Goal: Task Accomplishment & Management: Manage account settings

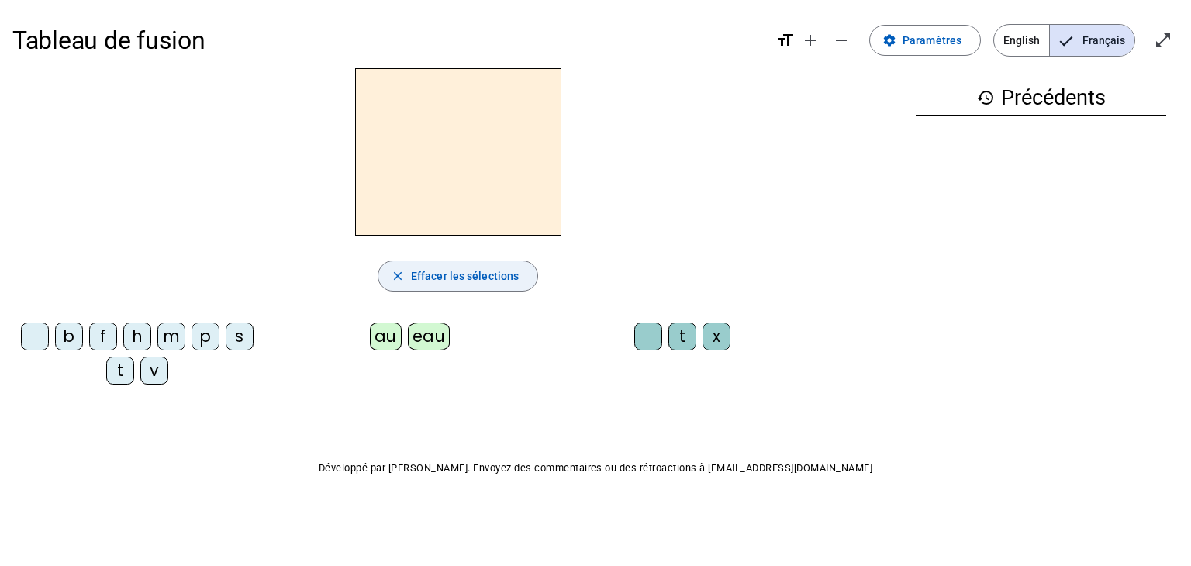
click at [499, 278] on span "Effacer les sélections" at bounding box center [465, 276] width 108 height 19
click at [924, 41] on span "Paramètres" at bounding box center [932, 40] width 59 height 19
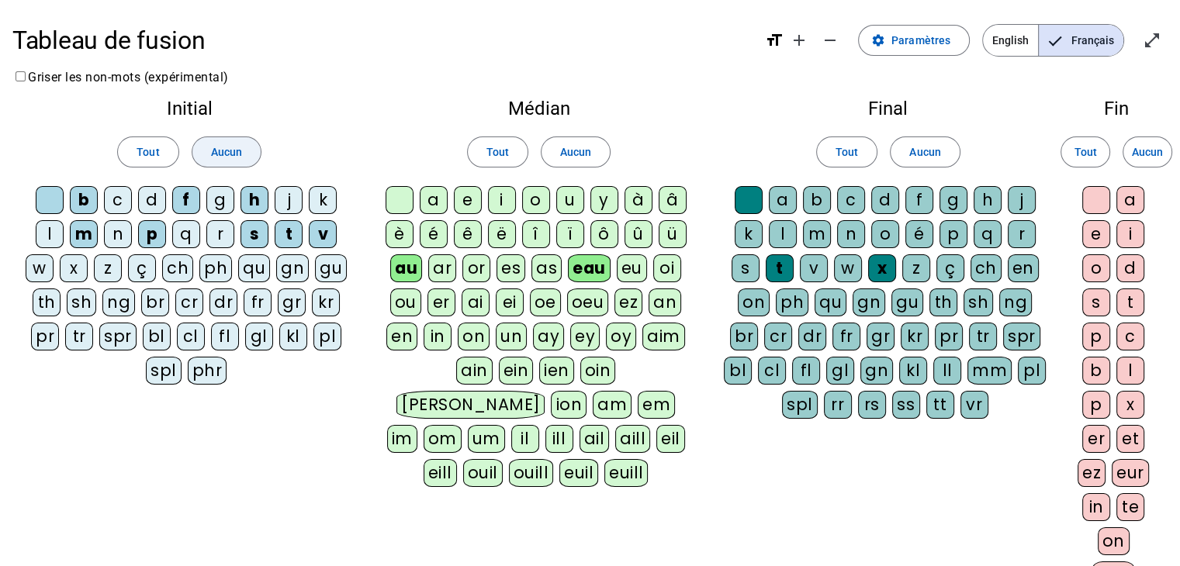
click at [229, 151] on span "Aucun" at bounding box center [226, 152] width 31 height 19
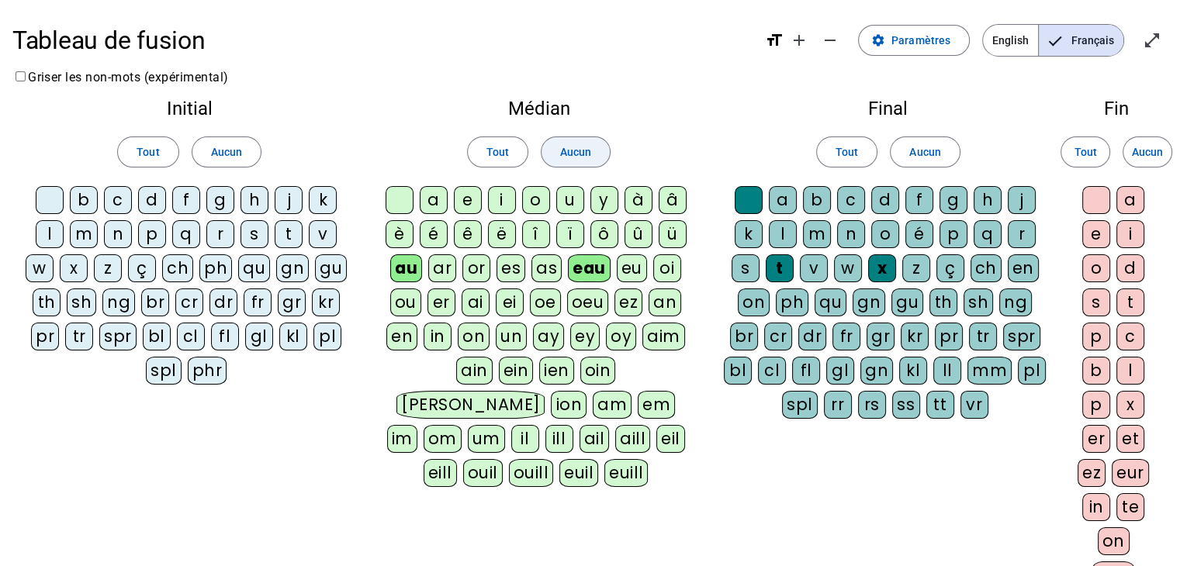
click at [575, 151] on span "Aucun" at bounding box center [575, 152] width 31 height 19
click at [920, 154] on span "Aucun" at bounding box center [924, 152] width 31 height 19
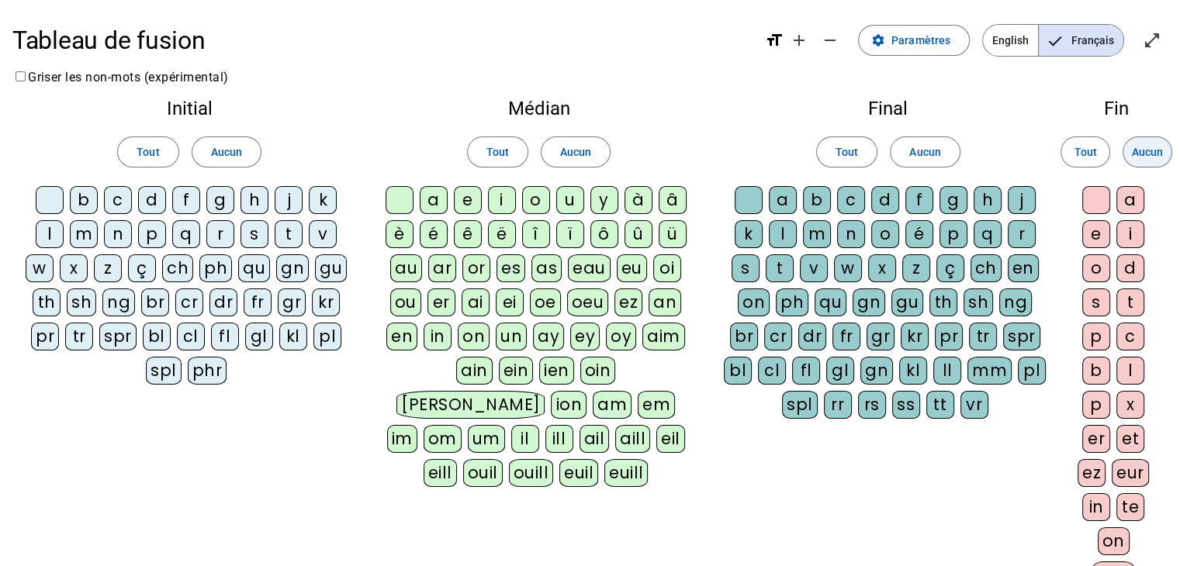
click at [1151, 145] on span "Aucun" at bounding box center [1146, 152] width 31 height 19
click at [934, 36] on span "Paramètres" at bounding box center [920, 40] width 59 height 19
click at [461, 554] on div "Initial Tout Aucun b c d f g h j k l m n p q r s t v w x z ç ch ph qu gn gu th …" at bounding box center [589, 364] width 1155 height 555
click at [1097, 42] on span "Français" at bounding box center [1080, 40] width 85 height 31
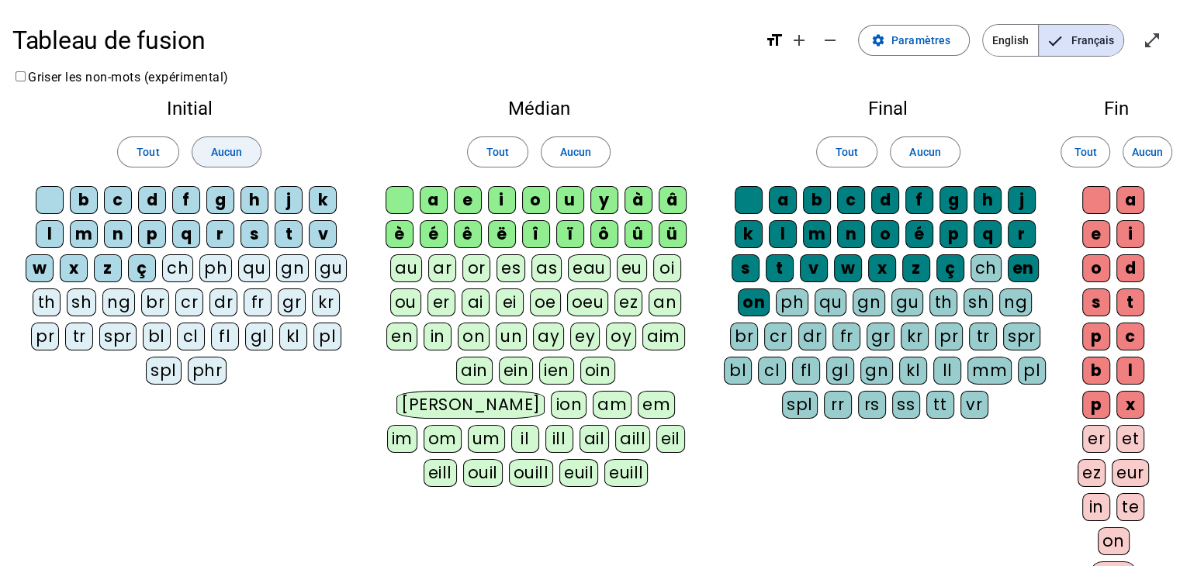
click at [232, 147] on span "Aucun" at bounding box center [226, 152] width 31 height 19
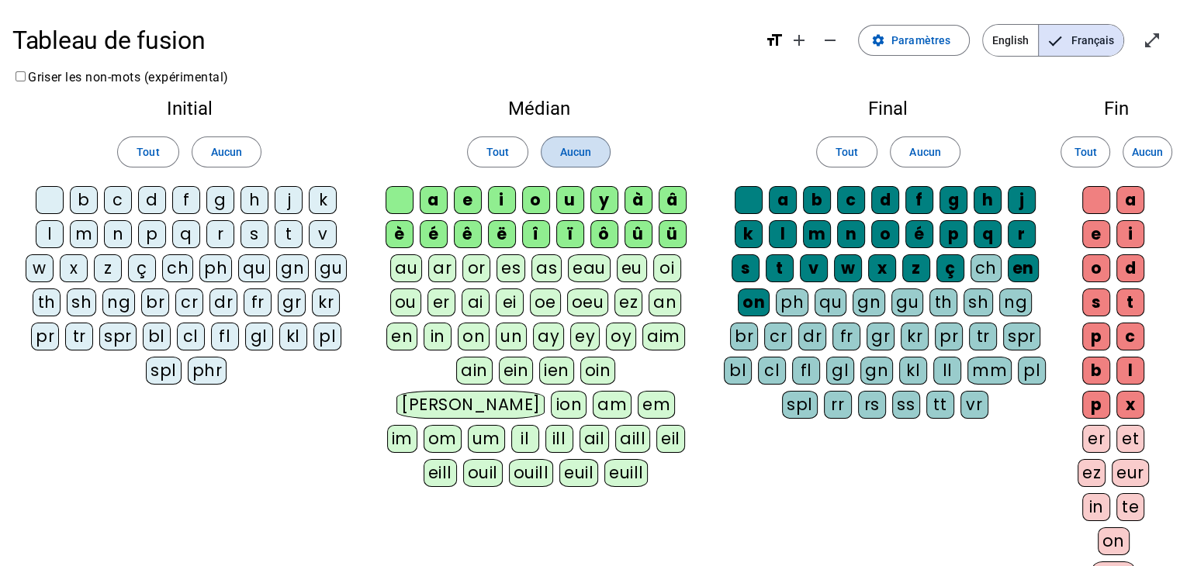
click at [567, 149] on span "Aucun" at bounding box center [575, 152] width 31 height 19
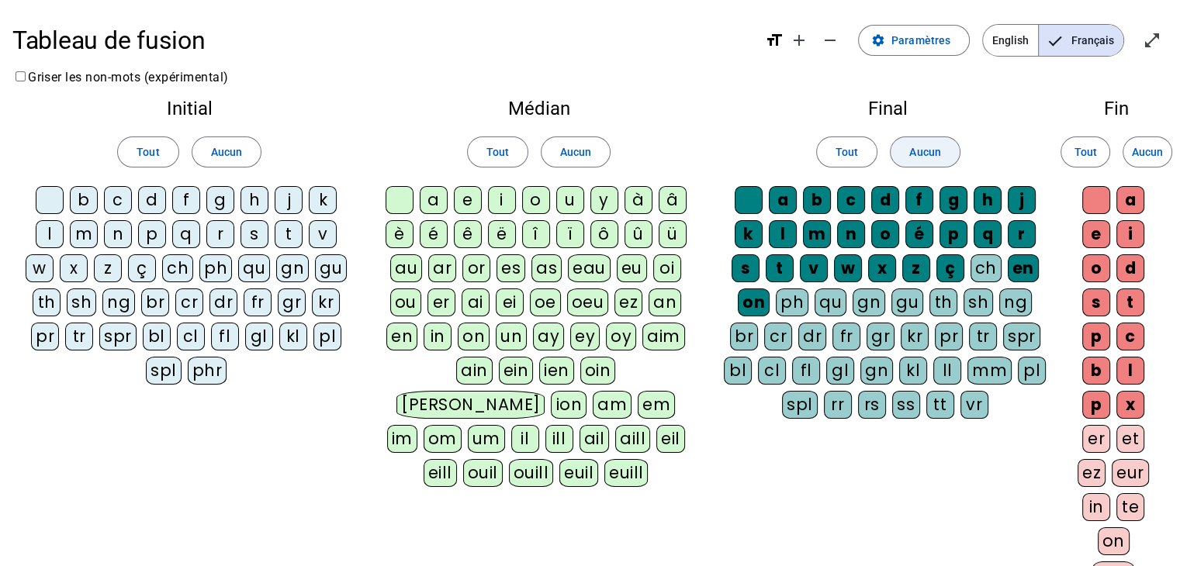
click at [927, 153] on span "Aucun" at bounding box center [924, 152] width 31 height 19
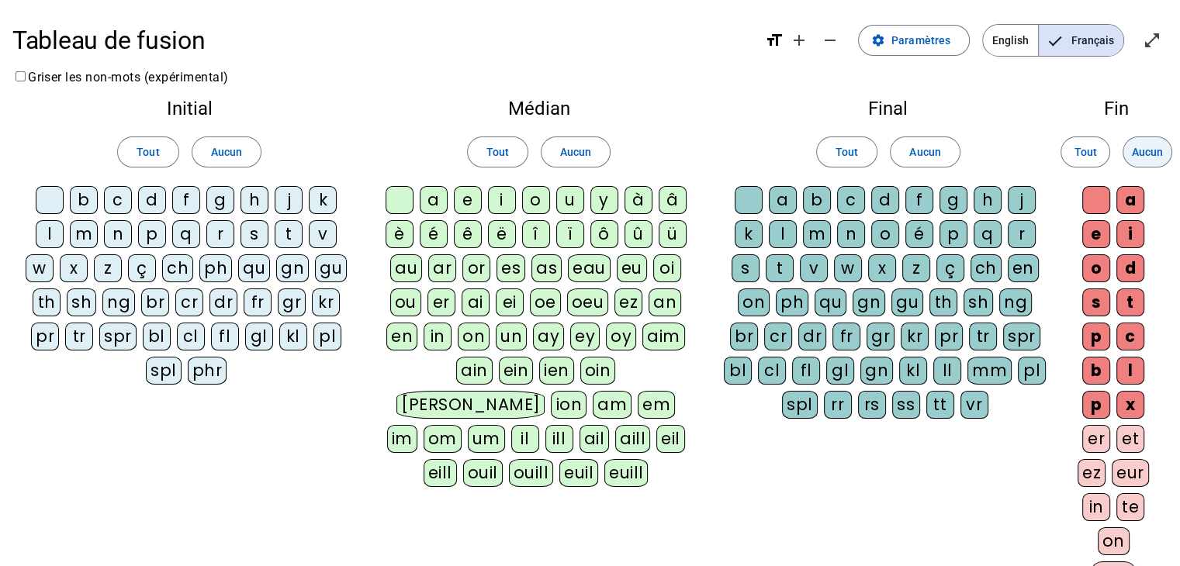
click at [1161, 150] on span "Aucun" at bounding box center [1146, 152] width 31 height 19
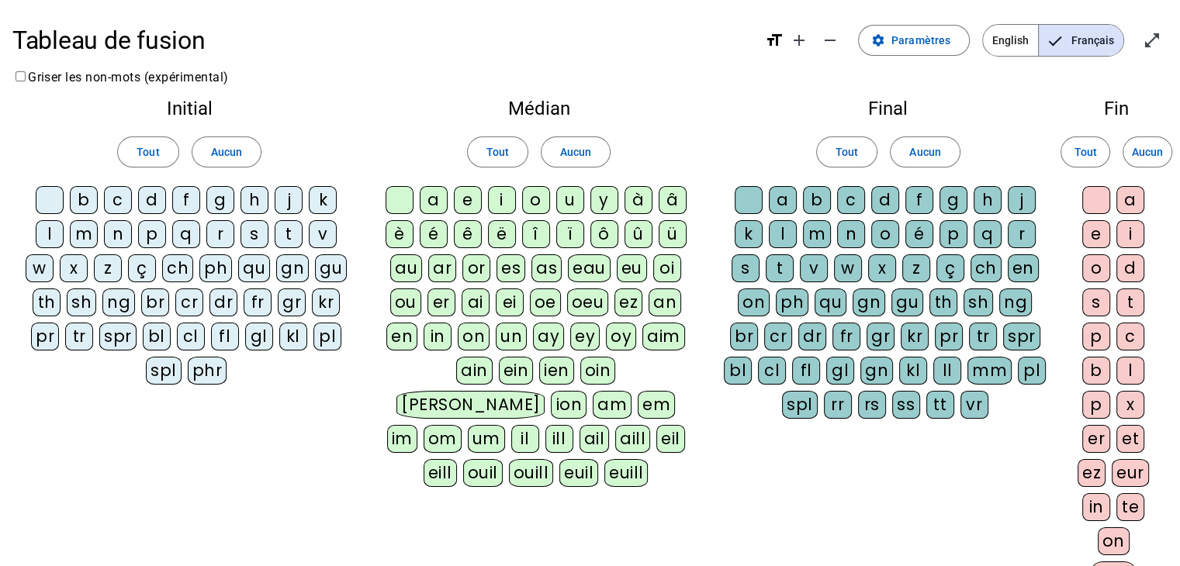
click at [155, 232] on div "p" at bounding box center [152, 234] width 28 height 28
click at [87, 195] on div "b" at bounding box center [84, 200] width 28 height 28
click at [254, 231] on div "s" at bounding box center [254, 234] width 28 height 28
click at [326, 230] on div "v" at bounding box center [323, 234] width 28 height 28
click at [288, 227] on div "t" at bounding box center [289, 234] width 28 height 28
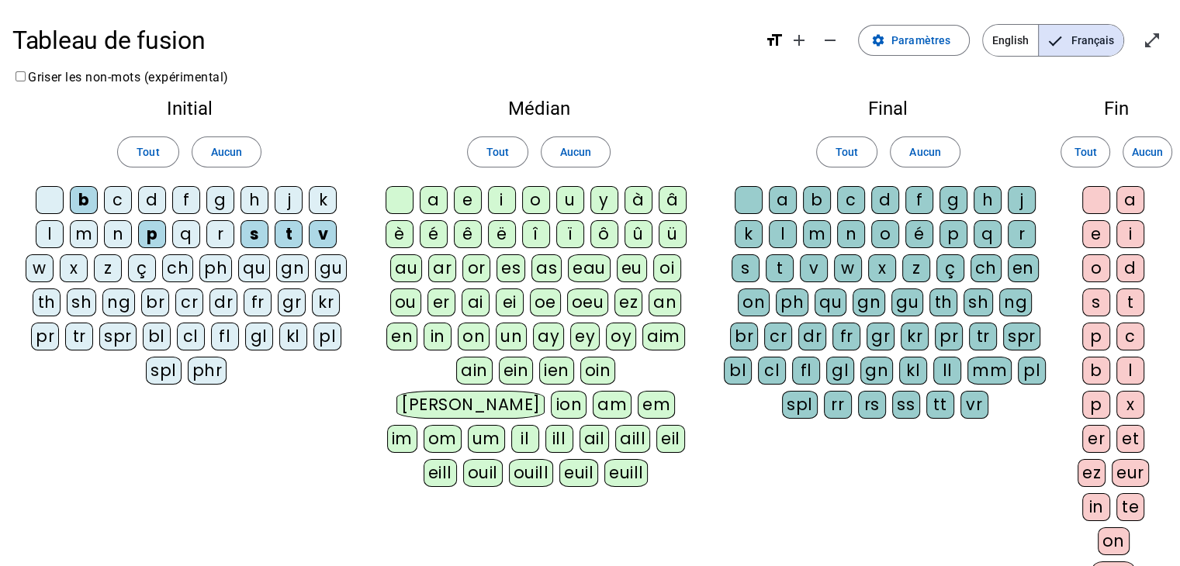
click at [189, 202] on div "f" at bounding box center [186, 200] width 28 height 28
click at [86, 233] on div "m" at bounding box center [84, 234] width 28 height 28
click at [251, 193] on div "h" at bounding box center [254, 200] width 28 height 28
click at [590, 268] on div "eau" at bounding box center [589, 268] width 43 height 28
click at [407, 264] on div "au" at bounding box center [406, 268] width 32 height 28
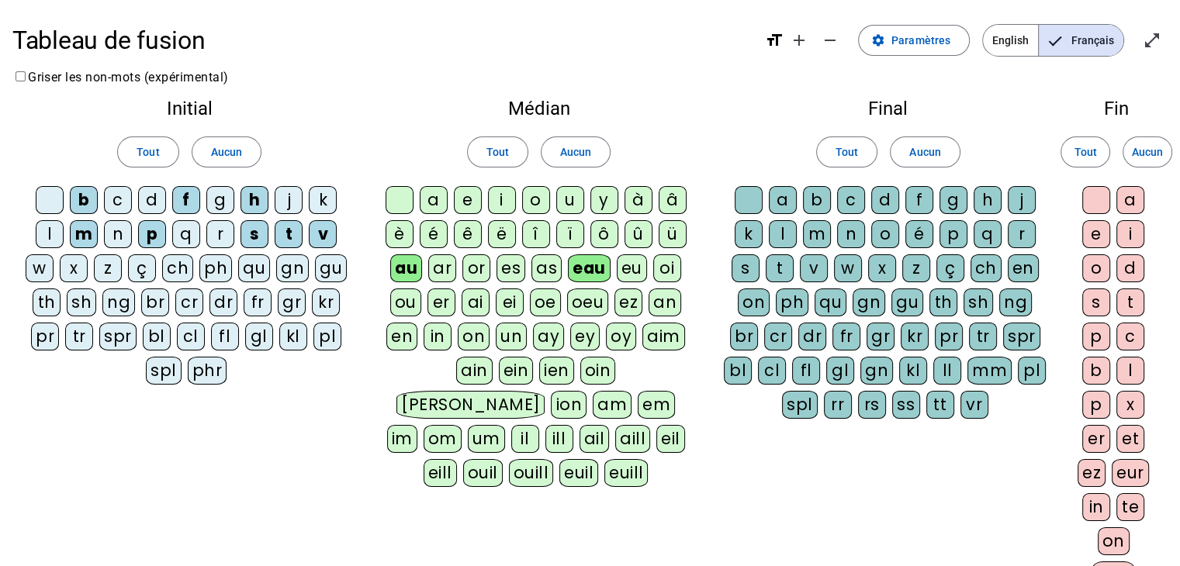
click at [51, 199] on div at bounding box center [50, 200] width 28 height 28
click at [884, 268] on div "x" at bounding box center [882, 268] width 28 height 28
click at [782, 264] on div "t" at bounding box center [779, 268] width 28 height 28
click at [751, 197] on div at bounding box center [748, 200] width 28 height 28
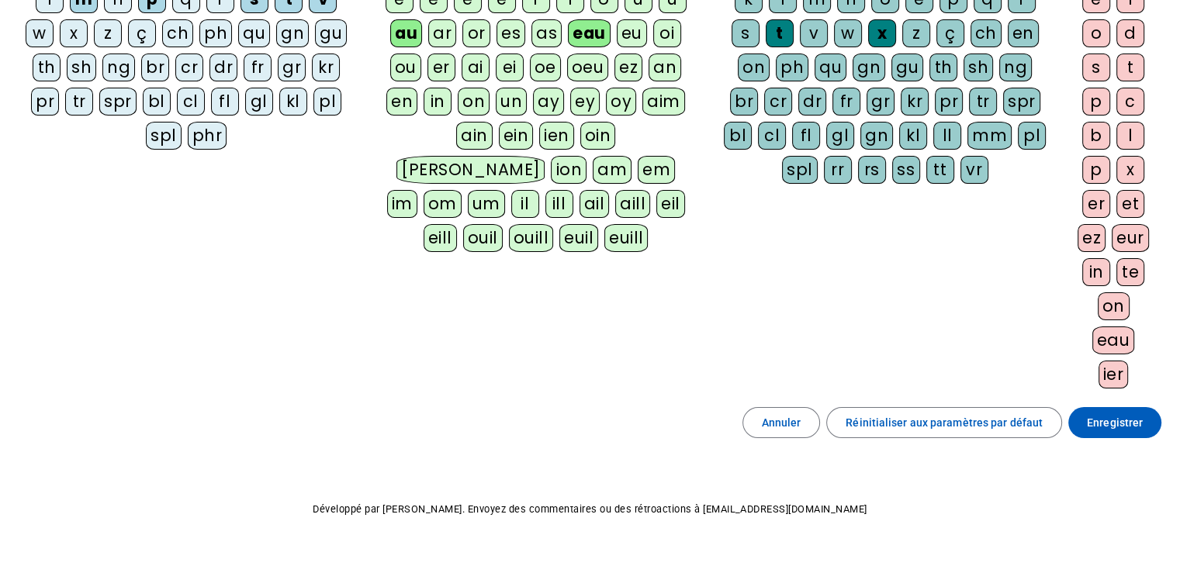
scroll to position [237, 0]
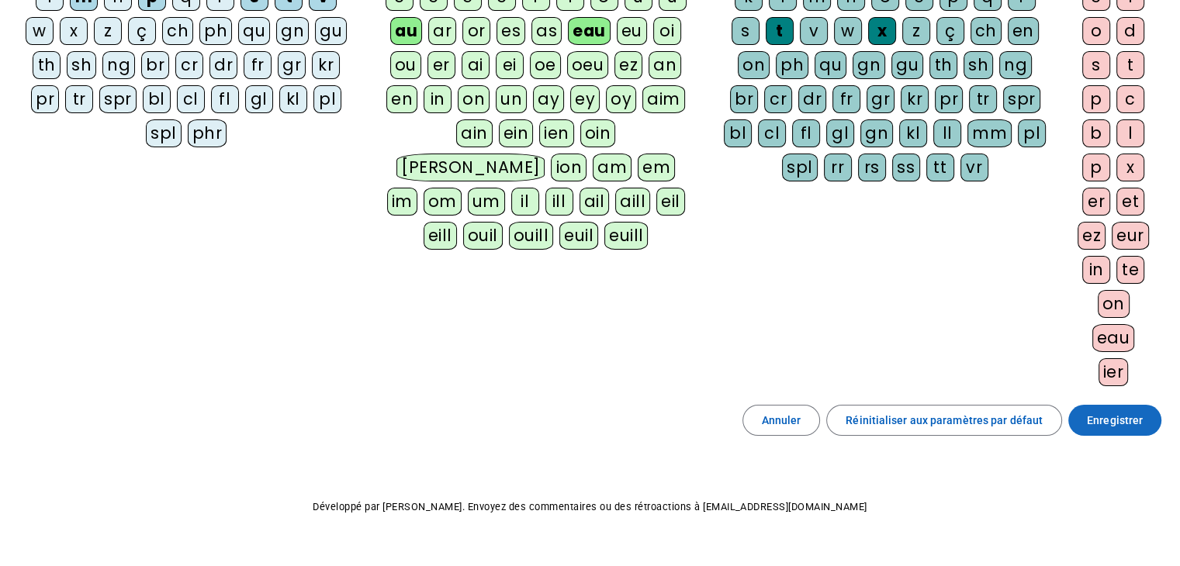
click at [1119, 413] on span "Enregistrer" at bounding box center [1114, 420] width 56 height 19
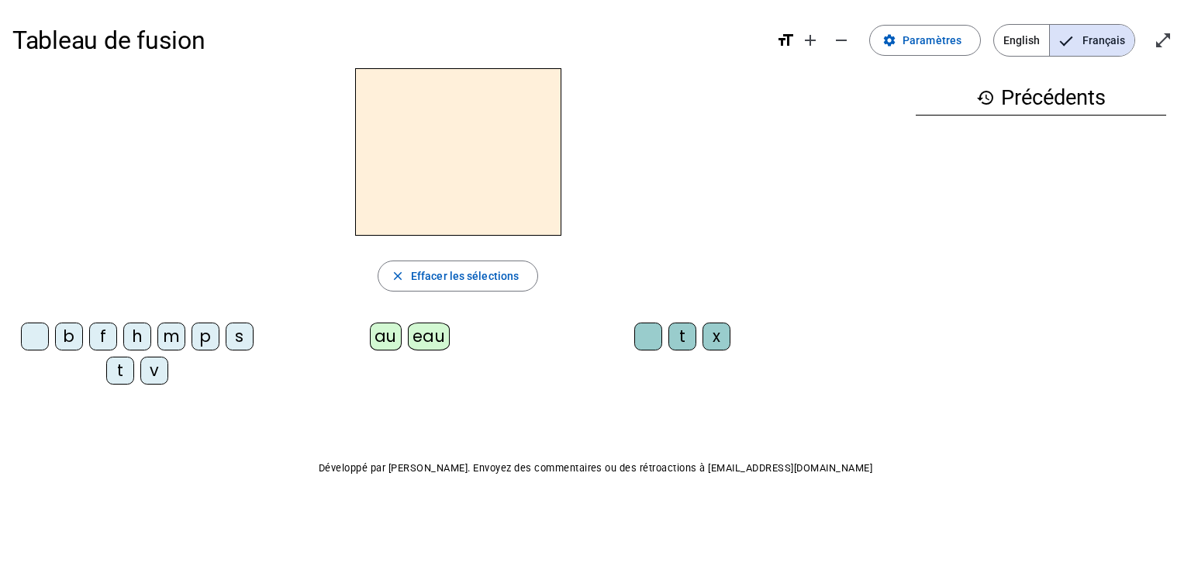
click at [199, 332] on div "p" at bounding box center [206, 337] width 28 height 28
click at [437, 342] on div "eau" at bounding box center [429, 337] width 43 height 28
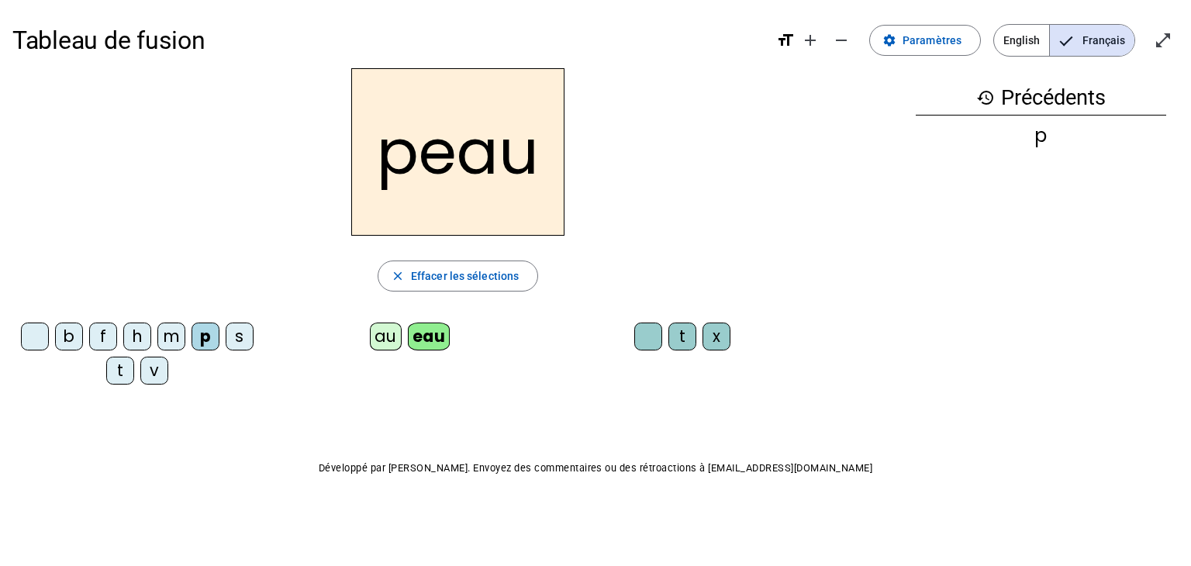
click at [67, 333] on div "b" at bounding box center [69, 337] width 28 height 28
click at [242, 333] on div "s" at bounding box center [240, 337] width 28 height 28
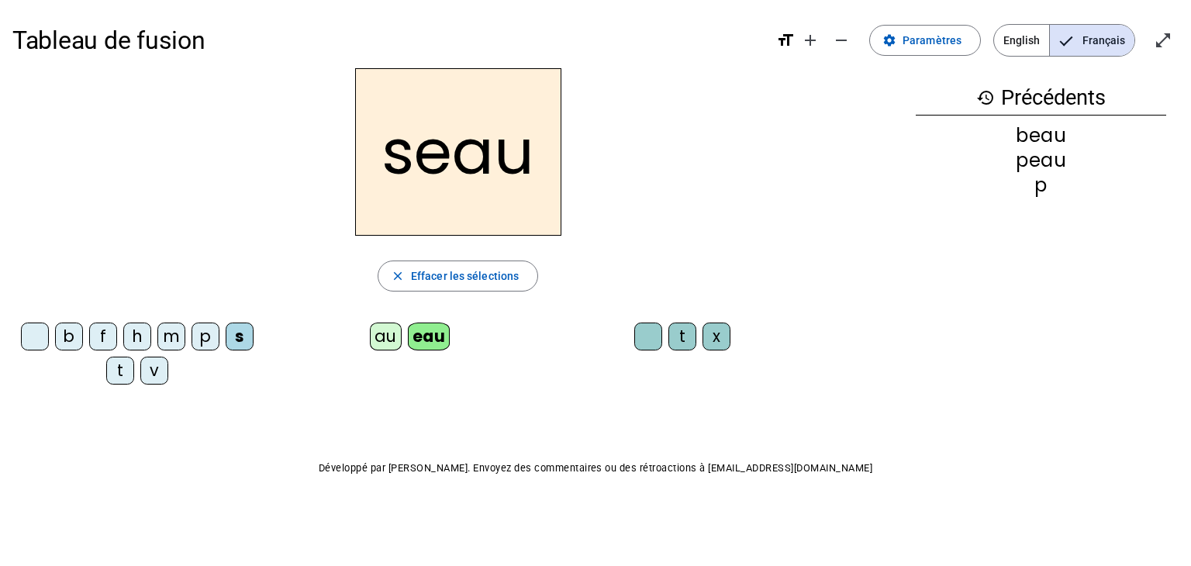
click at [146, 375] on div "v" at bounding box center [154, 371] width 28 height 28
click at [40, 339] on div at bounding box center [35, 337] width 28 height 28
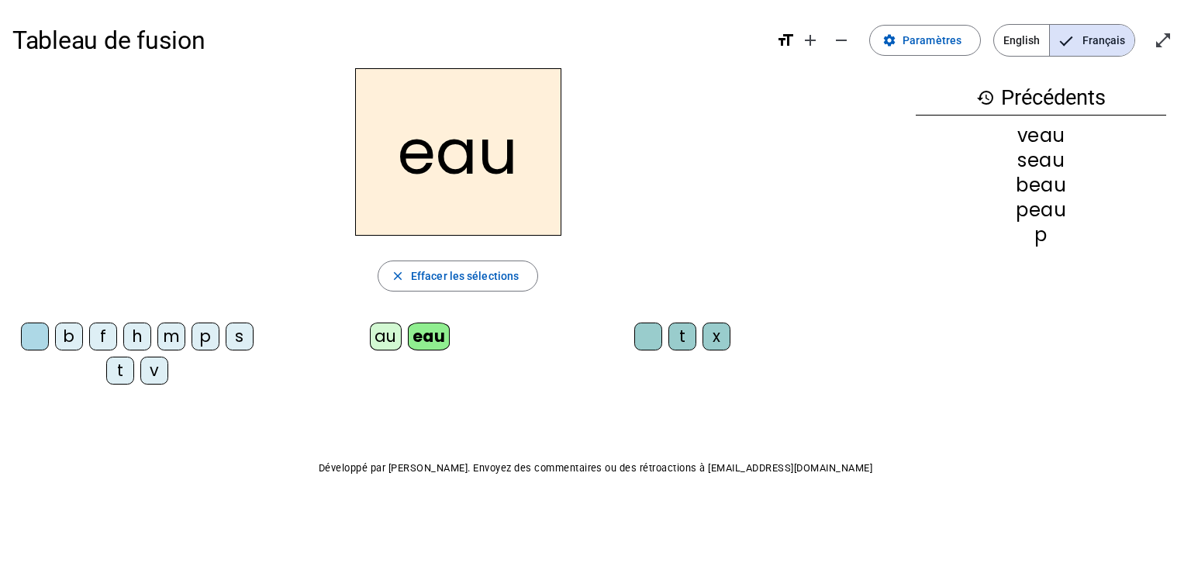
click at [385, 342] on div "au" at bounding box center [386, 337] width 32 height 28
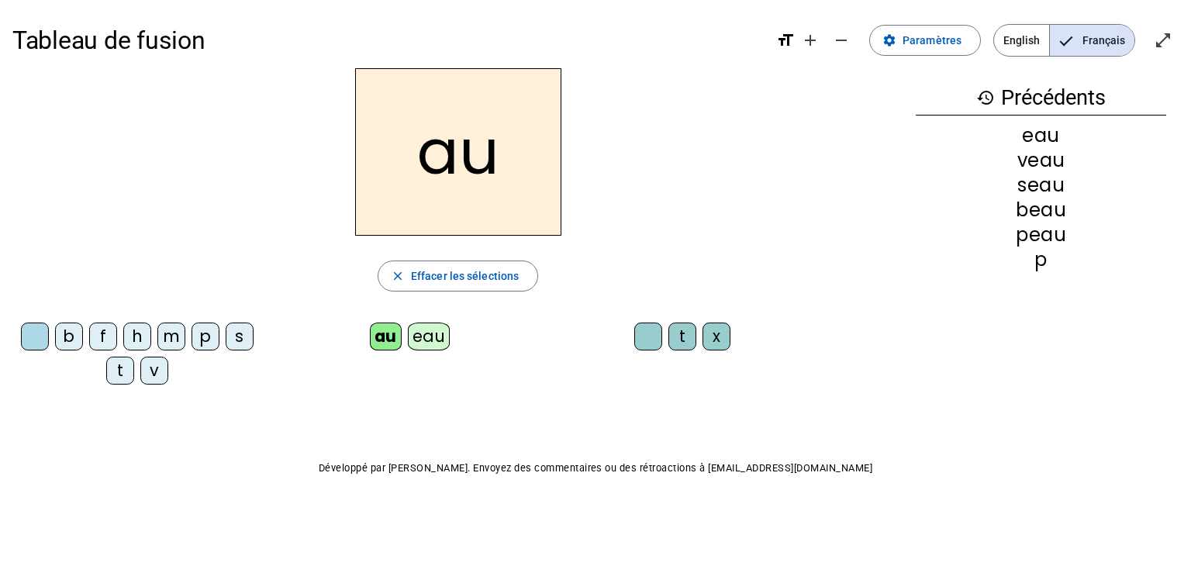
click at [717, 342] on div "x" at bounding box center [717, 337] width 28 height 28
click at [114, 373] on div "t" at bounding box center [120, 371] width 28 height 28
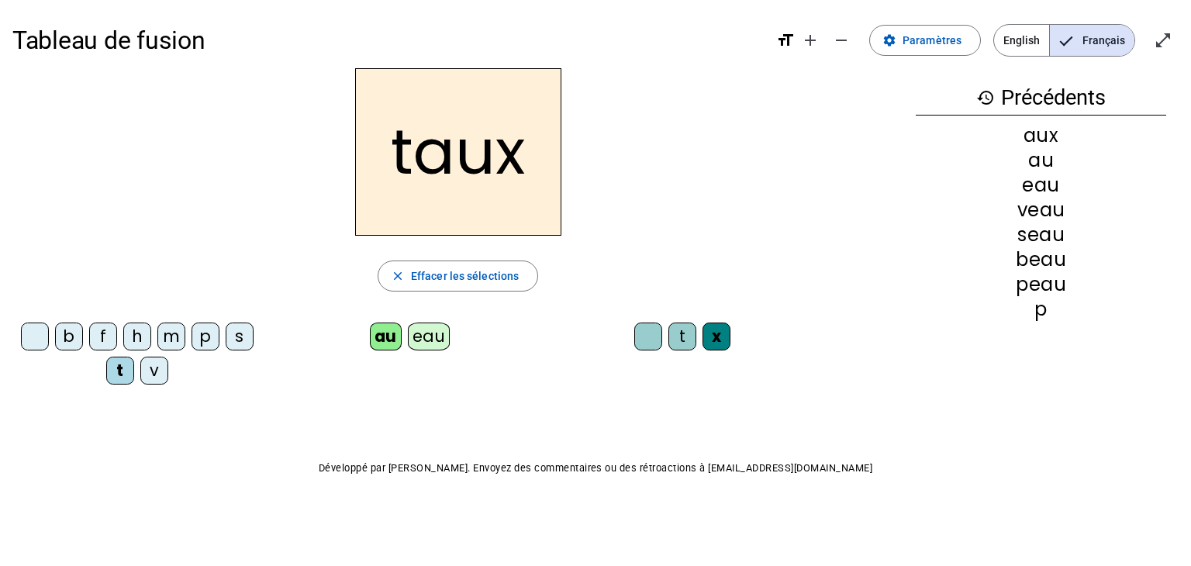
click at [172, 337] on div "m" at bounding box center [171, 337] width 28 height 28
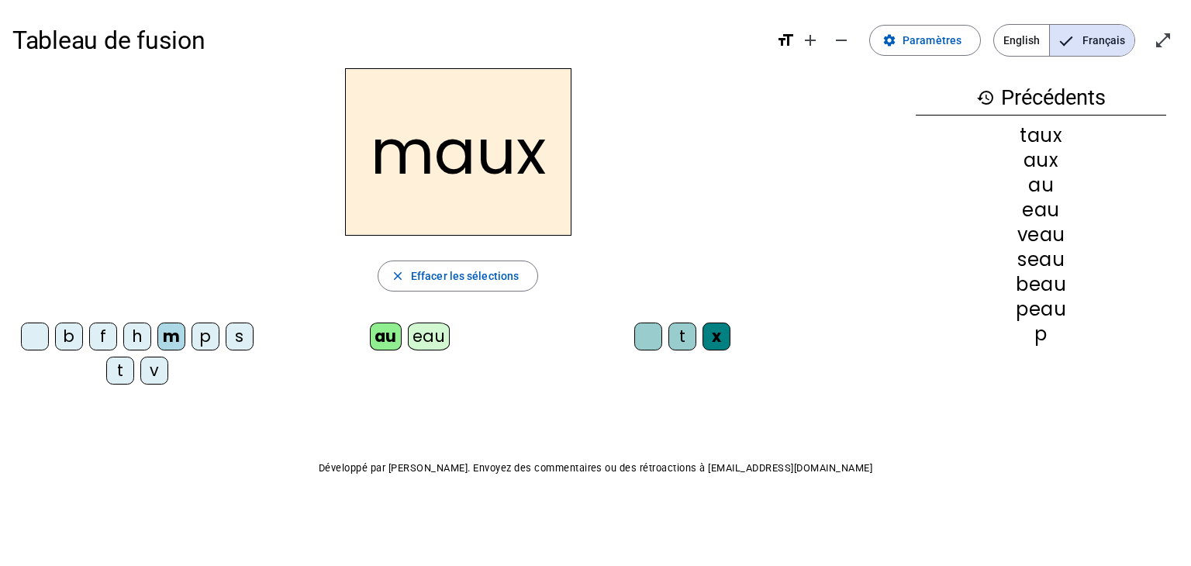
click at [105, 331] on div "f" at bounding box center [103, 337] width 28 height 28
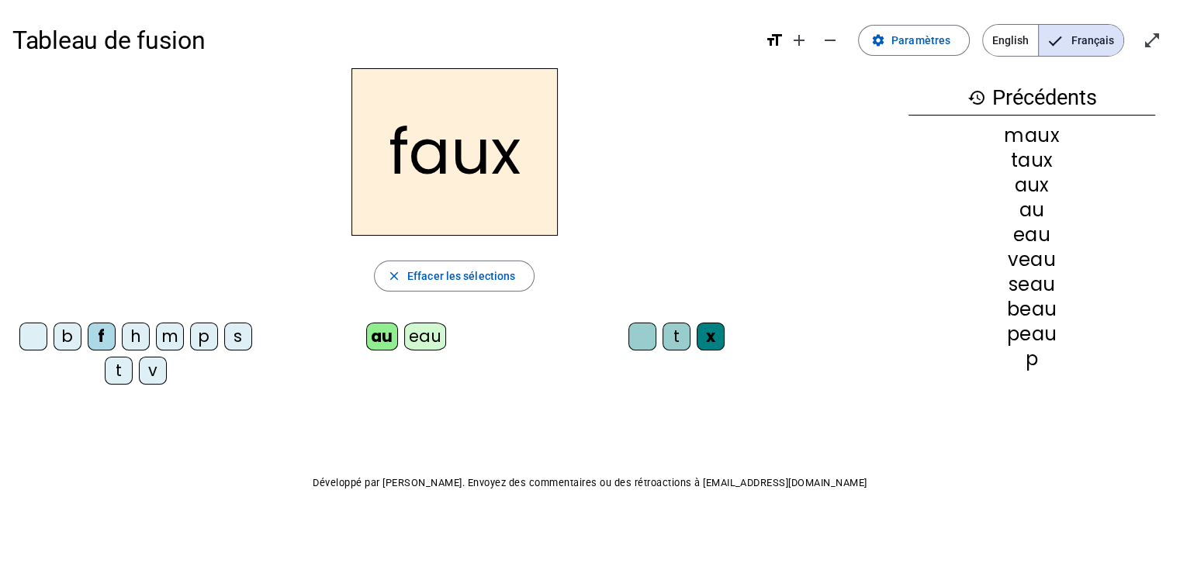
click at [675, 332] on div "t" at bounding box center [676, 337] width 28 height 28
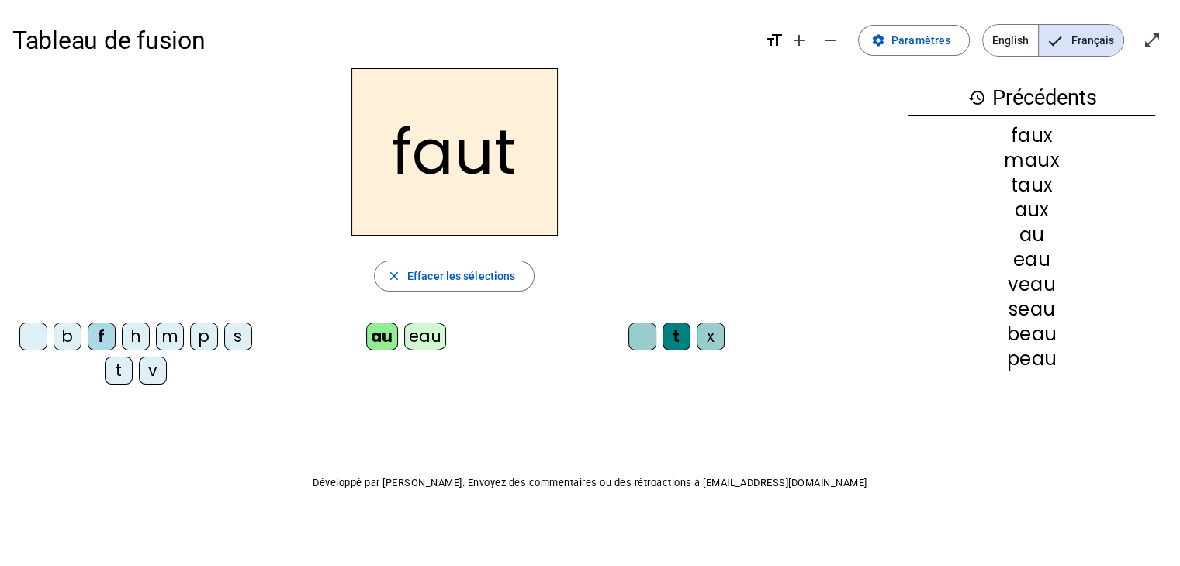
click at [143, 335] on div "h" at bounding box center [136, 337] width 28 height 28
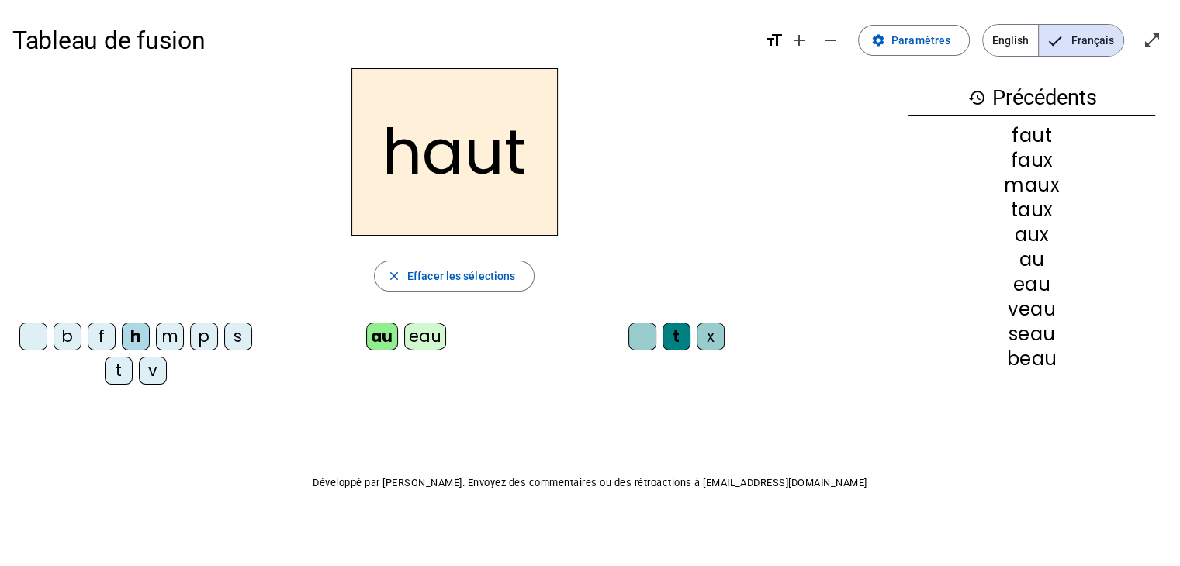
click at [159, 370] on div "v" at bounding box center [153, 371] width 28 height 28
